Goal: Information Seeking & Learning: Find specific fact

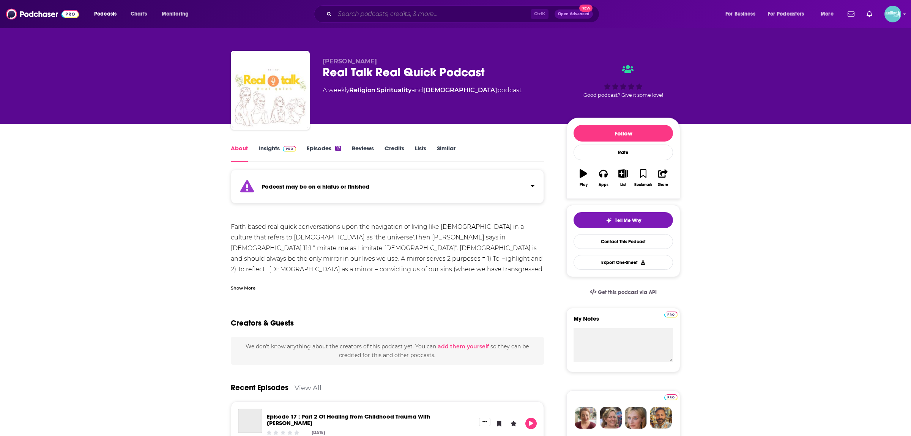
click at [410, 13] on input "Search podcasts, credits, & more..." at bounding box center [433, 14] width 196 height 12
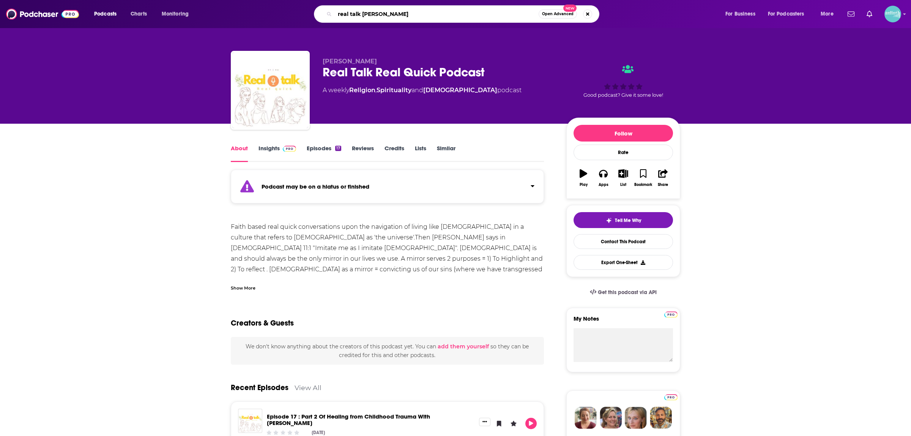
type input "real talk [PERSON_NAME]"
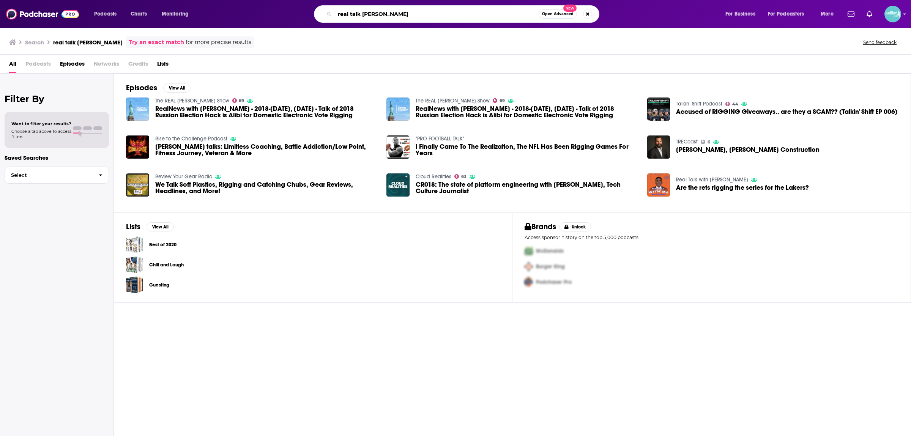
click at [357, 16] on input "real talk [PERSON_NAME]" at bounding box center [437, 14] width 204 height 12
click at [357, 17] on input "real talk [PERSON_NAME]" at bounding box center [437, 14] width 204 height 12
type input "[PERSON_NAME]"
